Goal: Task Accomplishment & Management: Use online tool/utility

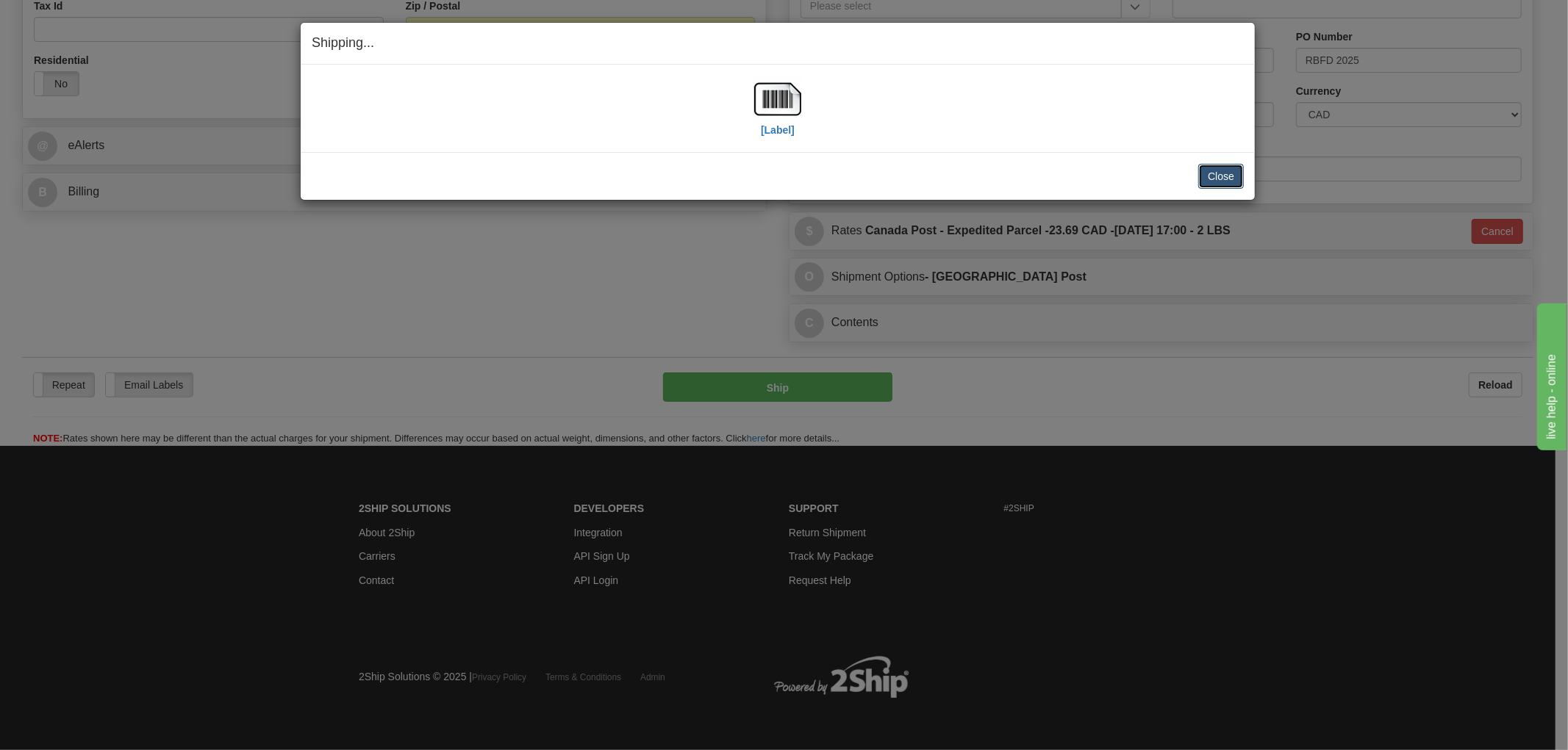
click at [1225, 175] on button "Close" at bounding box center [1221, 176] width 46 height 25
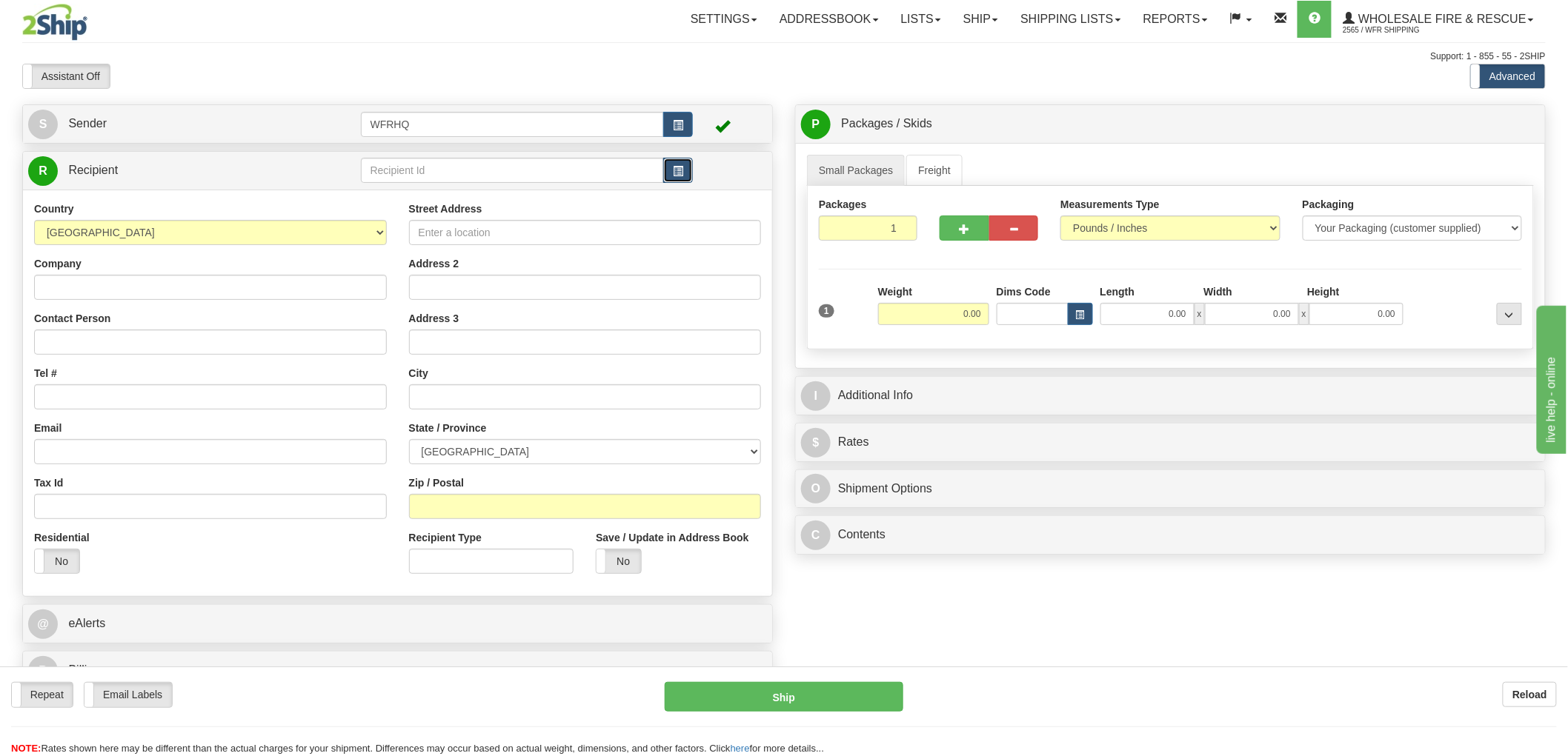
click at [676, 174] on span "button" at bounding box center [678, 172] width 11 height 10
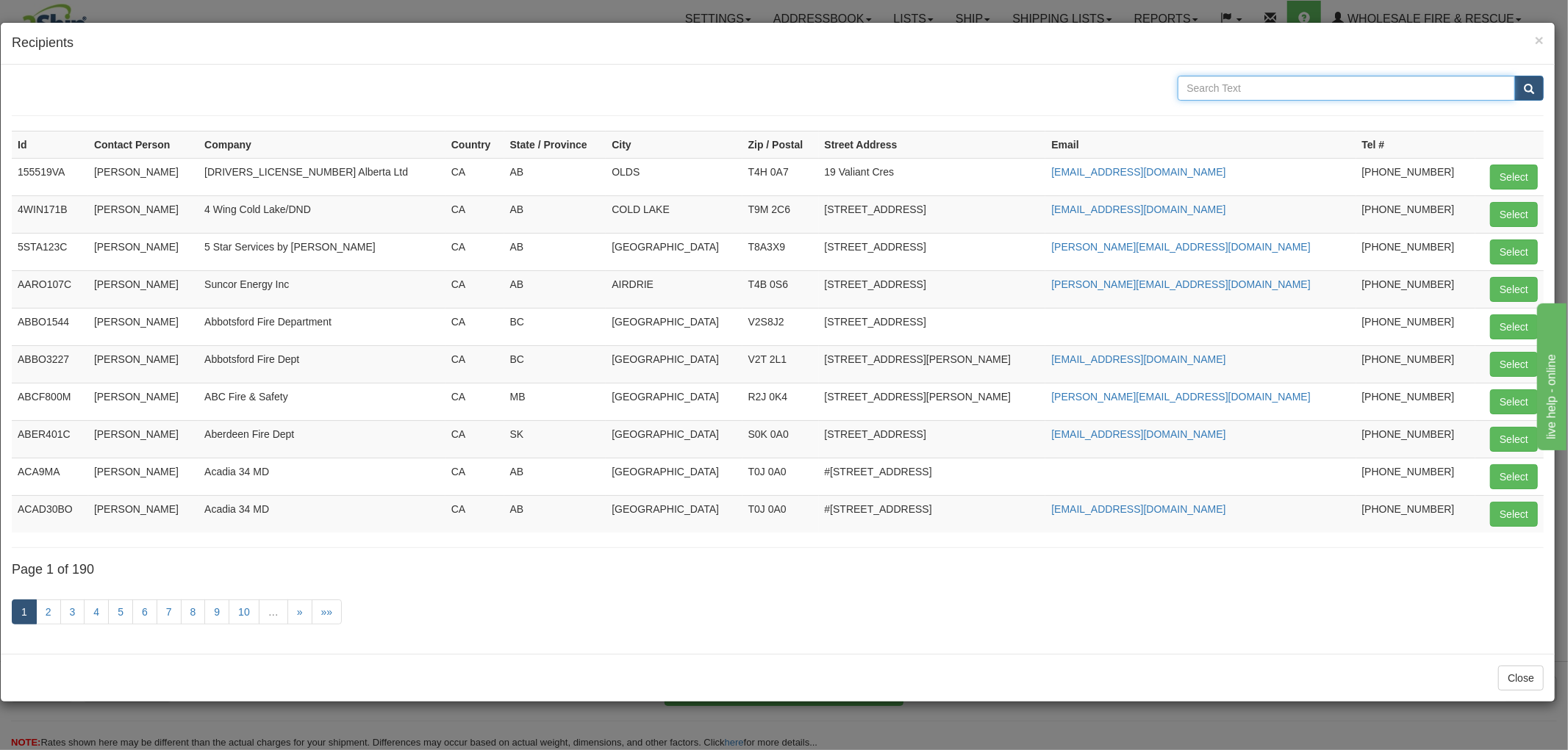
click at [1218, 86] on input "text" at bounding box center [1346, 88] width 338 height 25
type input "Tl'"
click at [1514, 76] on button "submit" at bounding box center [1529, 88] width 30 height 25
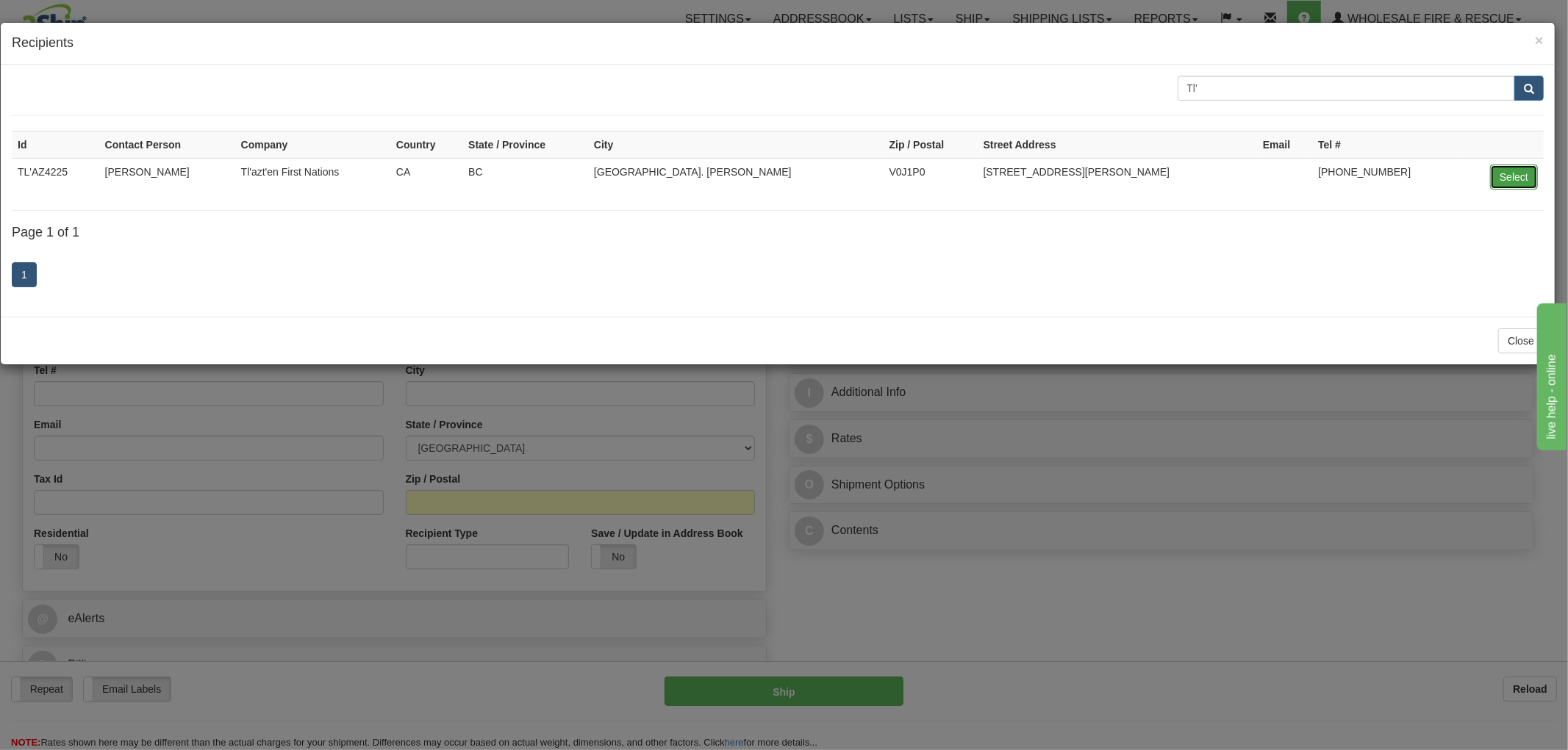
click at [1514, 179] on button "Select" at bounding box center [1513, 177] width 48 height 25
type input "TL'AZ4225"
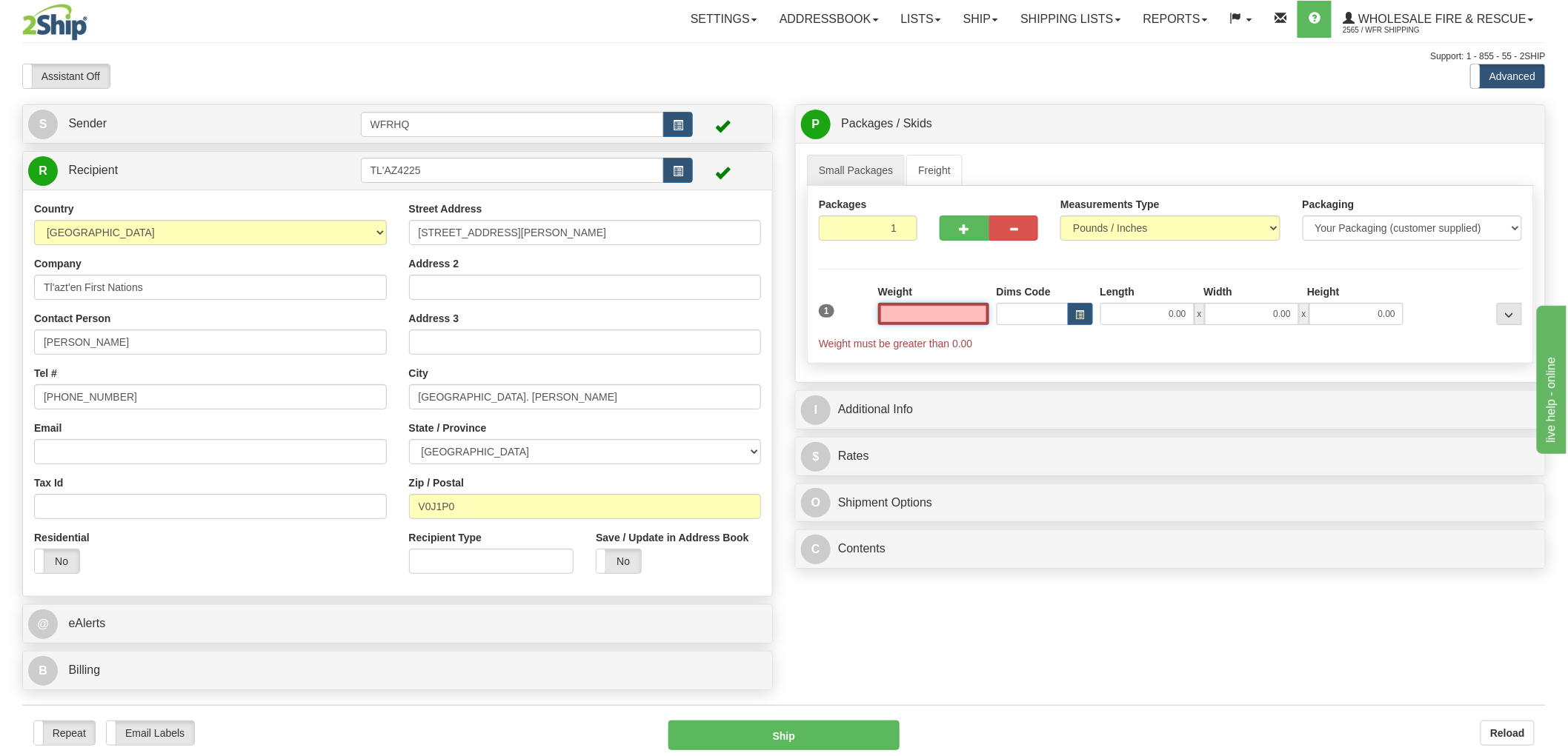
scroll to position [82, 0]
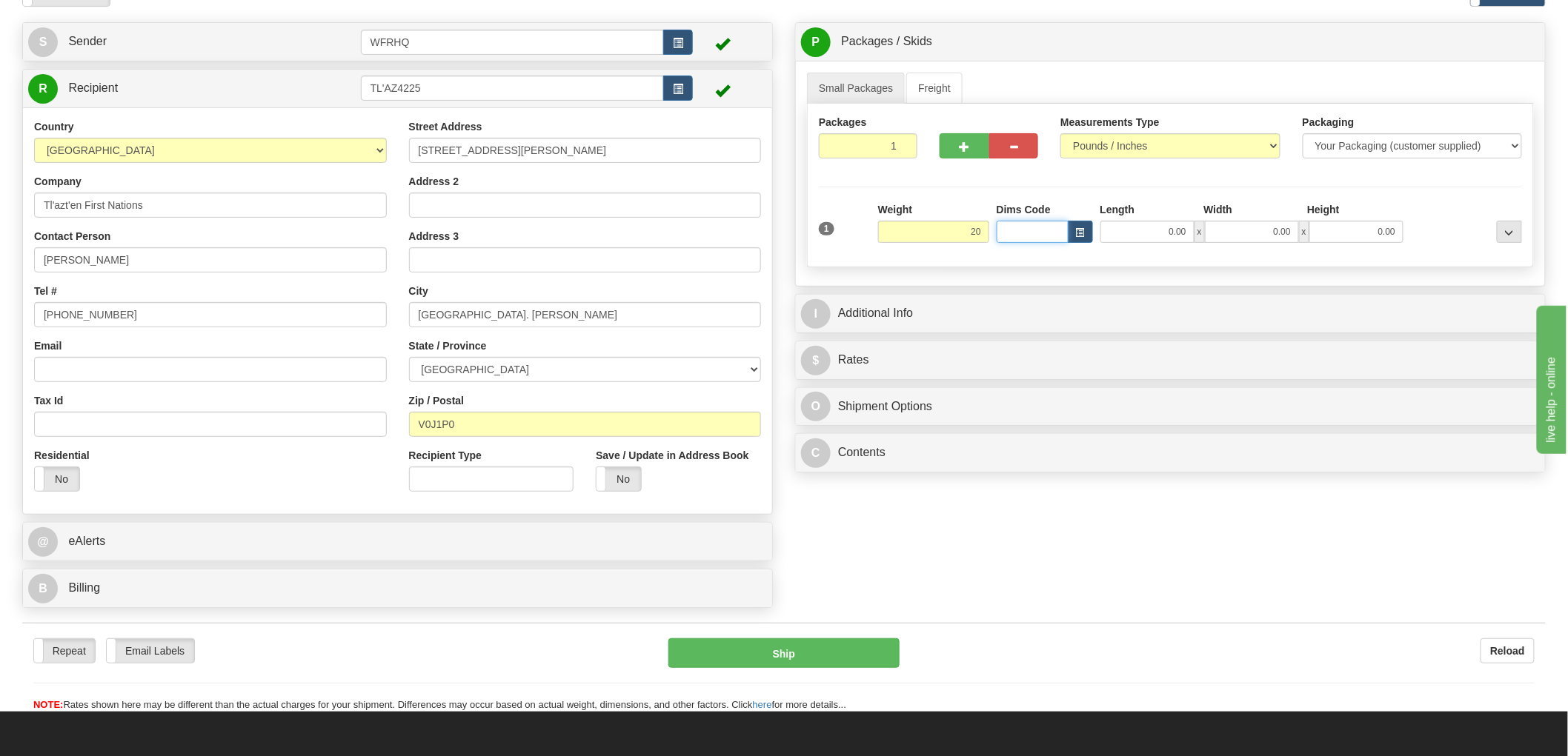
type input "20.00"
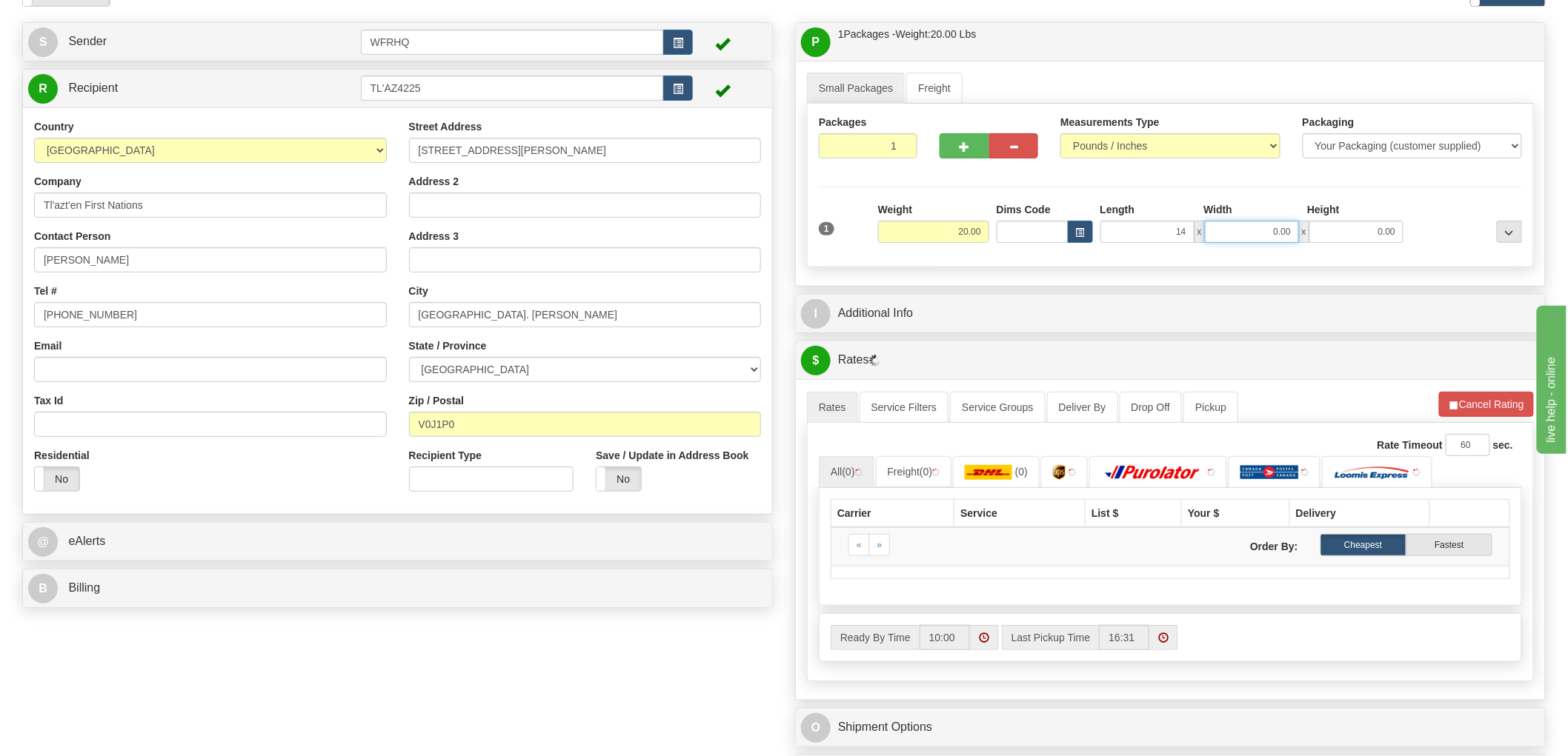
type input "14.00"
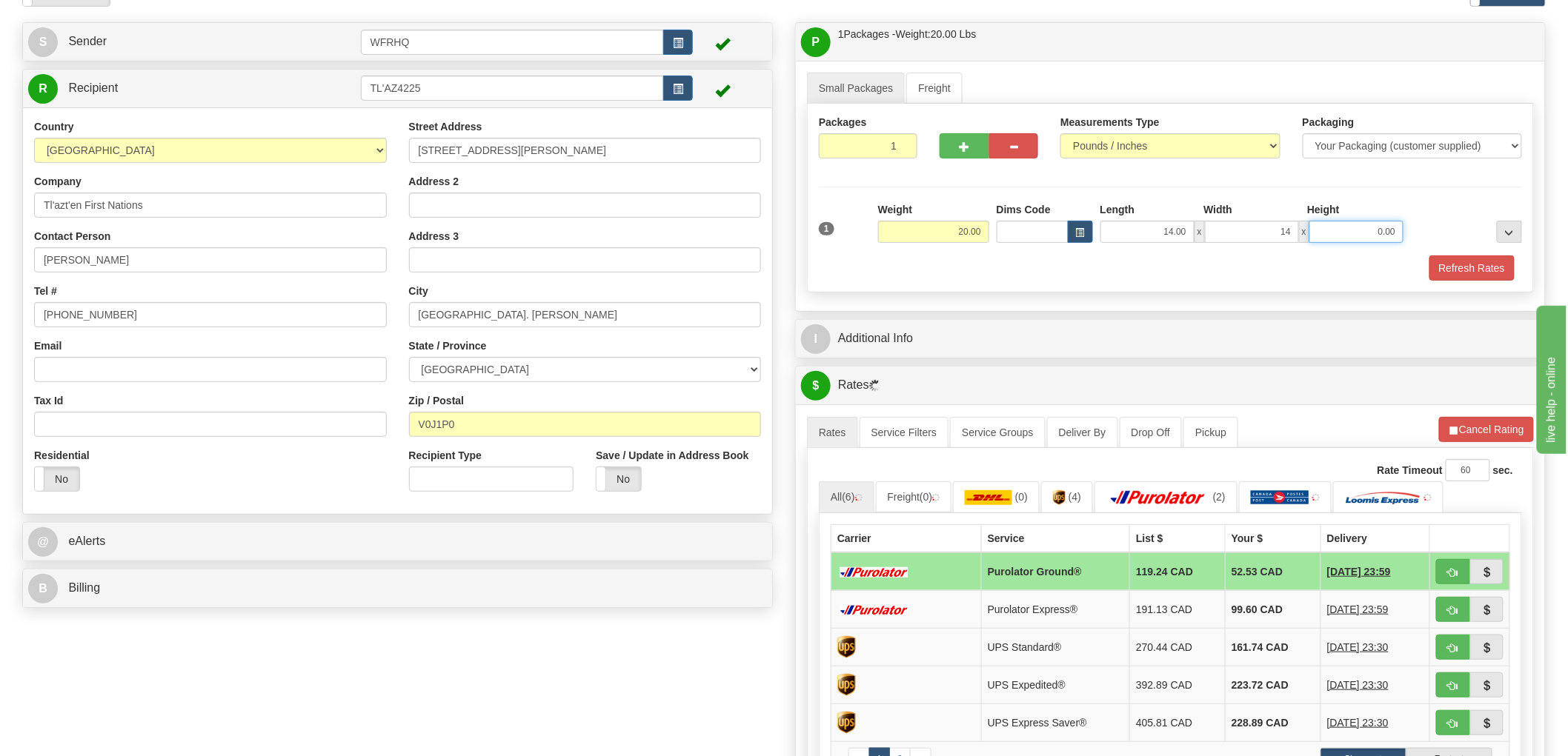
type input "14.00"
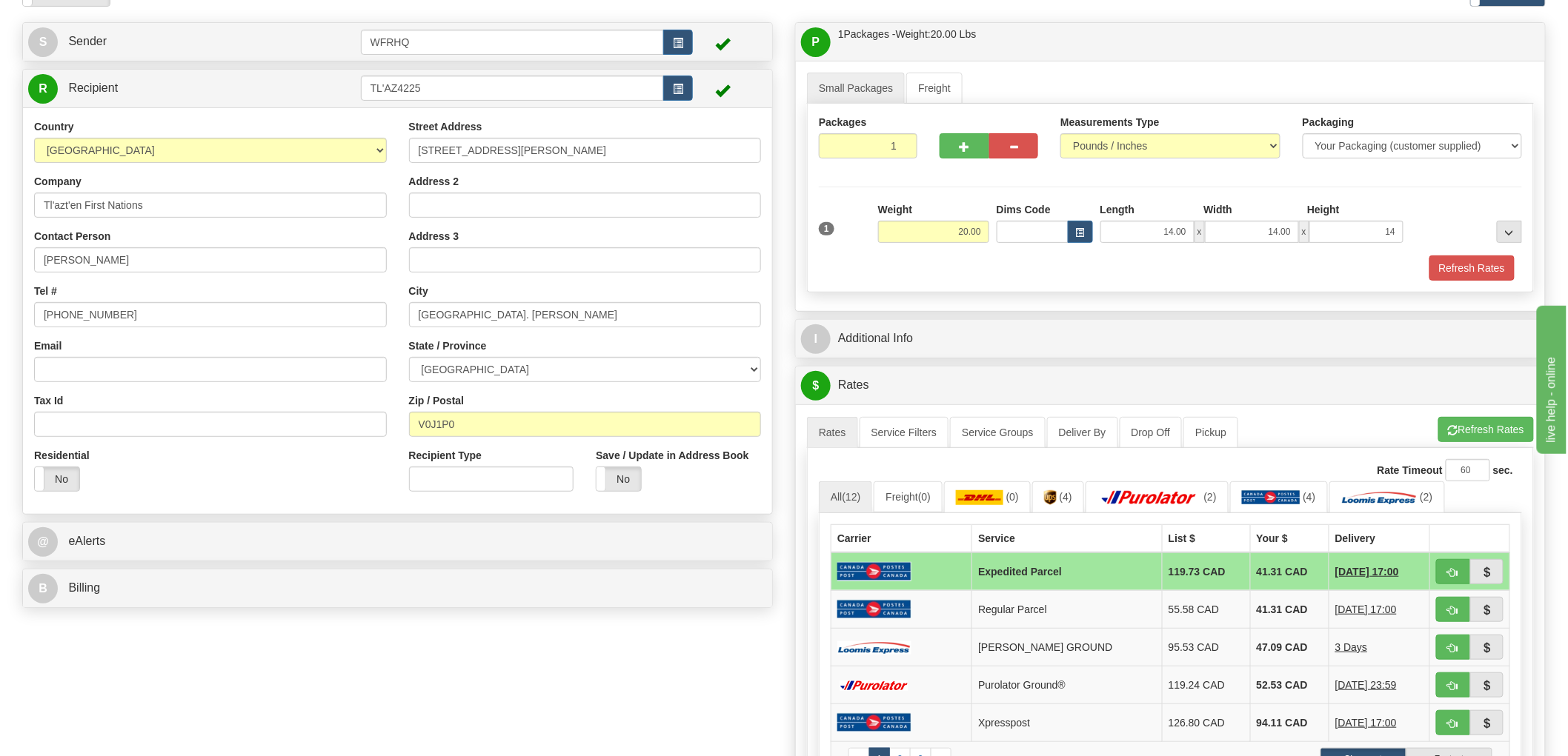
type input "14.00"
